Goal: Task Accomplishment & Management: Use online tool/utility

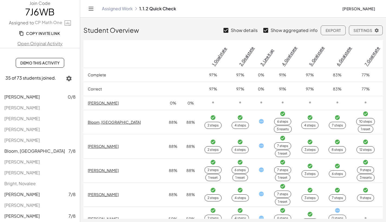
click at [37, 45] on link "Open Original Activity" at bounding box center [40, 43] width 80 height 7
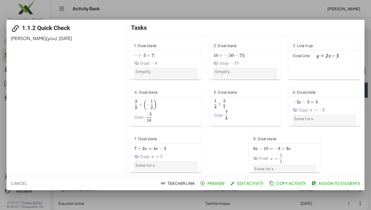
click at [302, 56] on span "Goal Line" at bounding box center [301, 55] width 17 height 5
click at [182, 201] on div at bounding box center [185, 105] width 371 height 210
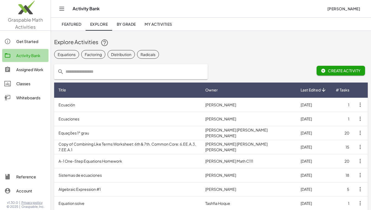
click at [29, 56] on div "Activity Bank" at bounding box center [31, 55] width 30 height 7
click at [152, 23] on span "My Activities" at bounding box center [159, 24] width 28 height 5
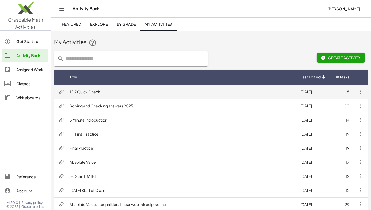
click at [361, 93] on icon "button" at bounding box center [360, 92] width 7 height 7
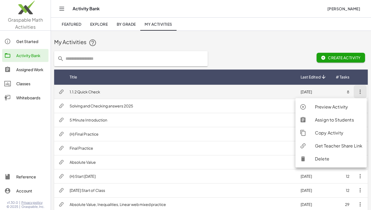
click at [208, 91] on td "1.1.2 Quick Check" at bounding box center [180, 92] width 231 height 14
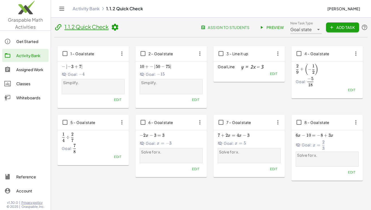
click at [273, 75] on span "Edit" at bounding box center [273, 74] width 7 height 4
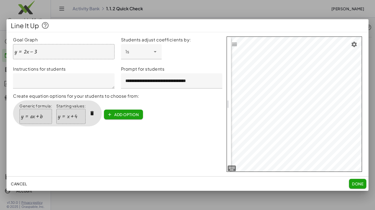
click at [69, 116] on div at bounding box center [68, 117] width 20 height 6
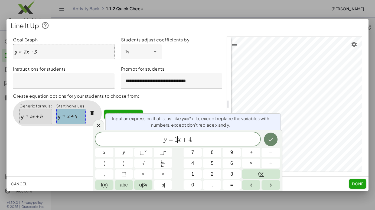
click at [271, 138] on icon "Done" at bounding box center [271, 139] width 7 height 7
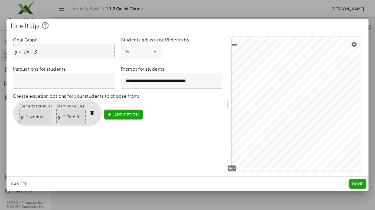
click at [356, 183] on span "Done" at bounding box center [357, 184] width 11 height 5
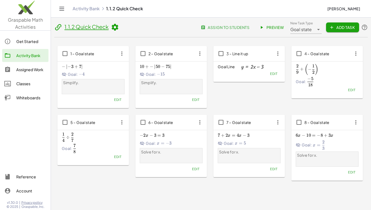
click at [116, 28] on icon at bounding box center [115, 27] width 8 height 8
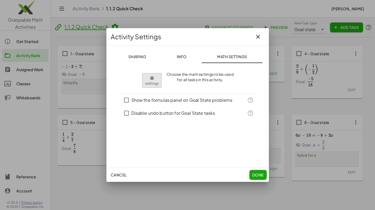
click at [157, 79] on body "Graspable Math Activities Get Started Activity Bank Assigned Work Classes White…" at bounding box center [187, 117] width 375 height 234
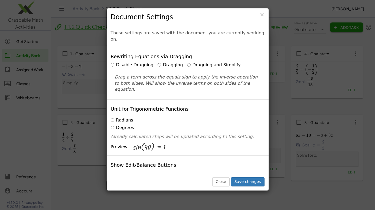
click at [114, 62] on label "Disable Dragging" at bounding box center [132, 65] width 43 height 6
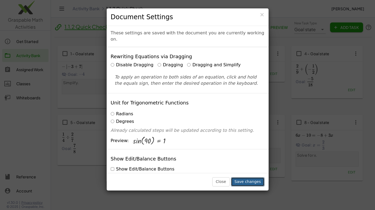
click at [248, 182] on button "Save changes" at bounding box center [248, 182] width 34 height 9
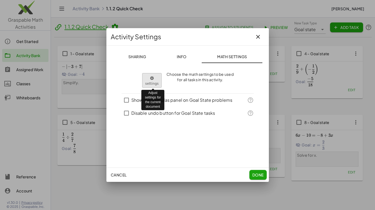
click at [159, 79] on body "Graspable Math Activities Get Started Activity Bank Assigned Work Classes White…" at bounding box center [187, 117] width 375 height 234
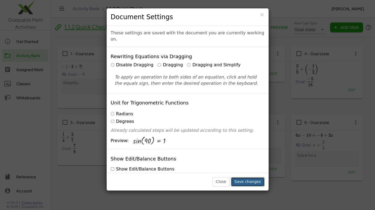
click at [243, 181] on button "Save changes" at bounding box center [248, 182] width 34 height 9
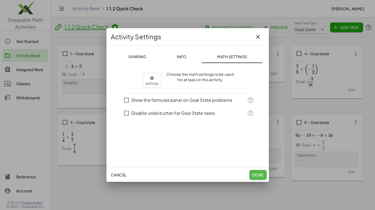
click at [253, 175] on span "Done" at bounding box center [257, 175] width 11 height 5
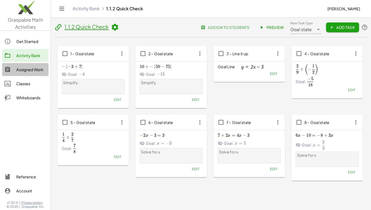
click at [24, 67] on div "Assigned Work" at bounding box center [31, 69] width 30 height 7
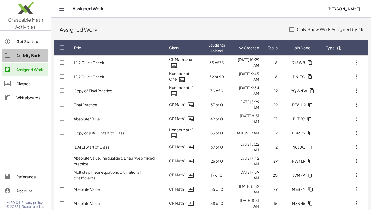
click at [23, 54] on div "Activity Bank" at bounding box center [31, 55] width 30 height 7
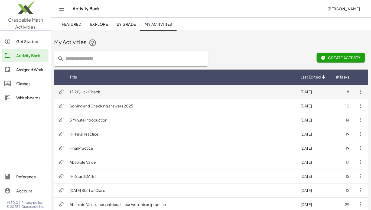
click at [85, 92] on td "1.1.2 Quick Check" at bounding box center [180, 92] width 231 height 14
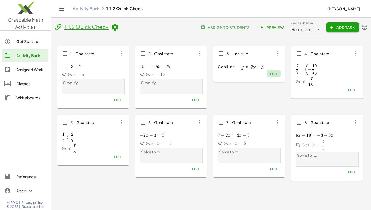
click at [272, 73] on span "Edit" at bounding box center [273, 74] width 7 height 4
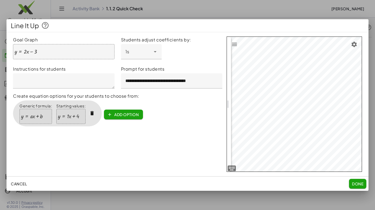
click at [360, 184] on span "Done" at bounding box center [357, 184] width 11 height 5
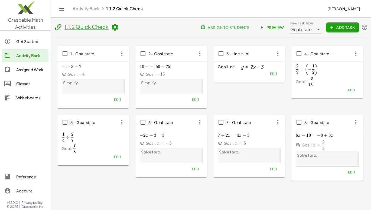
click at [268, 27] on span "Preview" at bounding box center [273, 27] width 24 height 5
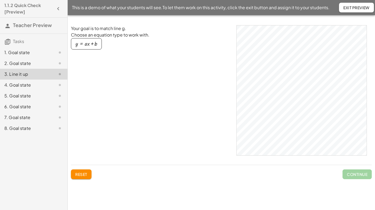
click at [84, 46] on div "button" at bounding box center [87, 44] width 22 height 6
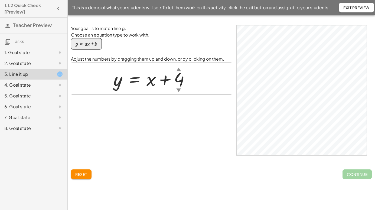
click at [151, 80] on div at bounding box center [154, 78] width 86 height 24
drag, startPoint x: 150, startPoint y: 76, endPoint x: 153, endPoint y: 67, distance: 9.5
click at [153, 67] on div at bounding box center [154, 78] width 86 height 24
click at [152, 81] on div at bounding box center [154, 78] width 86 height 24
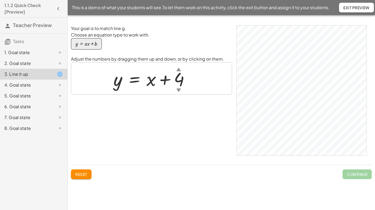
click at [147, 81] on div at bounding box center [154, 78] width 86 height 24
click at [76, 178] on button "Reset" at bounding box center [81, 175] width 21 height 10
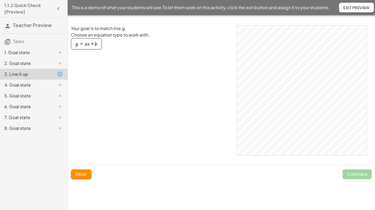
click at [347, 7] on span "Exit Preview" at bounding box center [357, 7] width 26 height 5
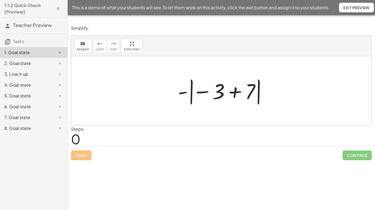
click at [15, 86] on div "4. Goal state" at bounding box center [26, 85] width 44 height 7
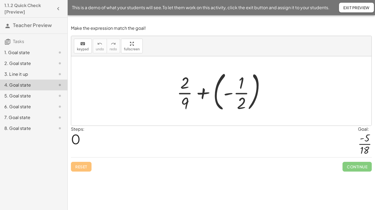
click at [16, 74] on div "3. Line it up" at bounding box center [26, 74] width 44 height 7
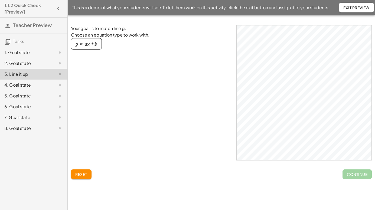
click at [84, 43] on div "button" at bounding box center [87, 44] width 22 height 6
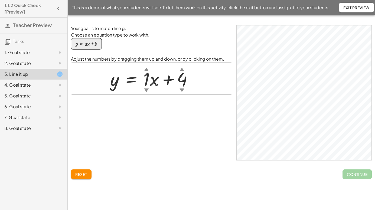
click at [147, 70] on div "▲" at bounding box center [146, 69] width 5 height 7
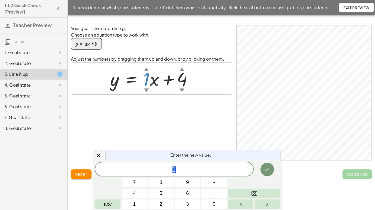
click at [147, 70] on div "▲" at bounding box center [146, 69] width 5 height 7
drag, startPoint x: 149, startPoint y: 83, endPoint x: 150, endPoint y: 66, distance: 17.6
click at [150, 66] on div "y = + · 1 ▲ ▼ · x + 4 ▲ ▼" at bounding box center [151, 78] width 99 height 27
click at [265, 167] on icon "Done" at bounding box center [267, 169] width 7 height 7
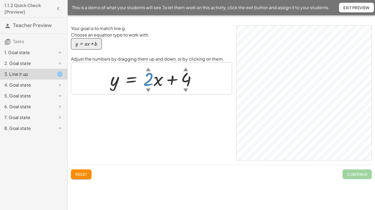
drag, startPoint x: 148, startPoint y: 80, endPoint x: 150, endPoint y: 76, distance: 4.4
click at [150, 76] on div at bounding box center [154, 78] width 92 height 24
drag, startPoint x: 185, startPoint y: 78, endPoint x: 187, endPoint y: 94, distance: 15.9
click at [187, 94] on div "y = + · 2 ▲ ▼ · x − 3 ▲ ▼" at bounding box center [151, 79] width 161 height 32
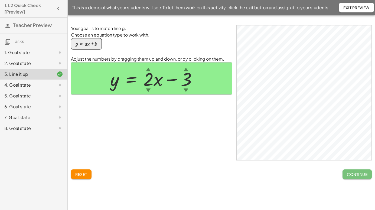
click at [356, 174] on span "Continue" at bounding box center [357, 174] width 21 height 5
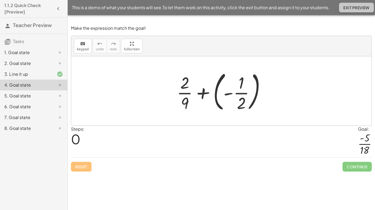
click at [351, 5] on button "Exit Preview" at bounding box center [356, 8] width 35 height 10
